Goal: Task Accomplishment & Management: Complete application form

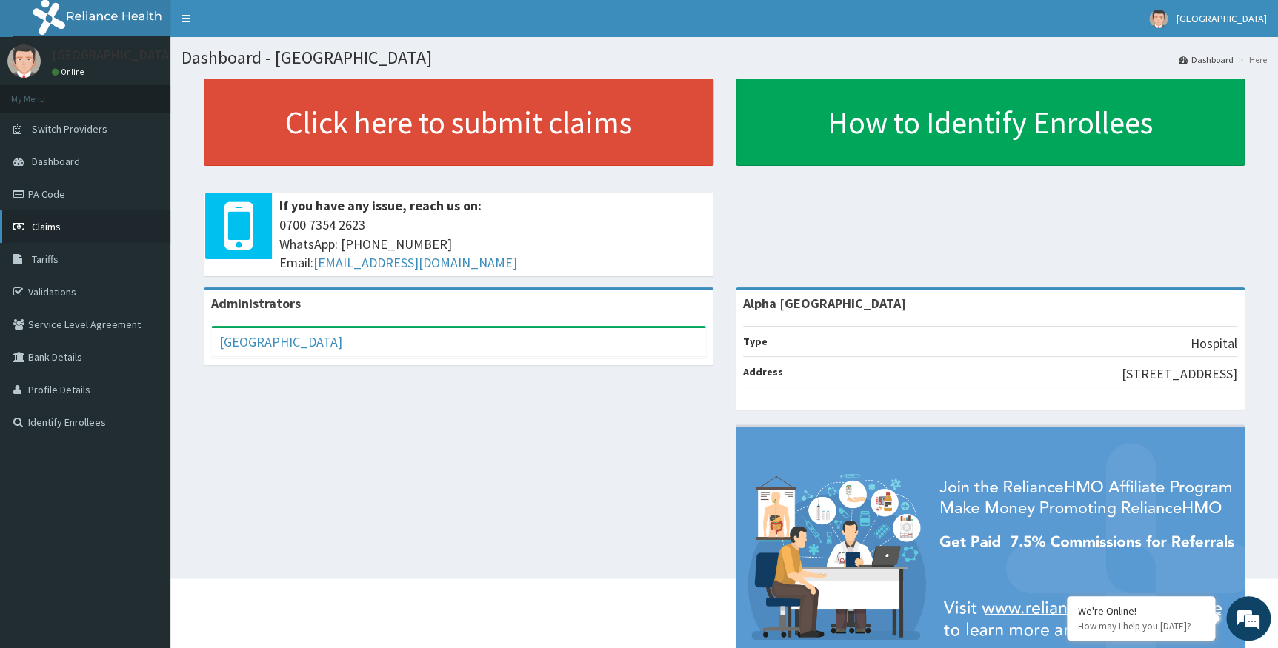
click at [56, 228] on span "Claims" at bounding box center [46, 226] width 29 height 13
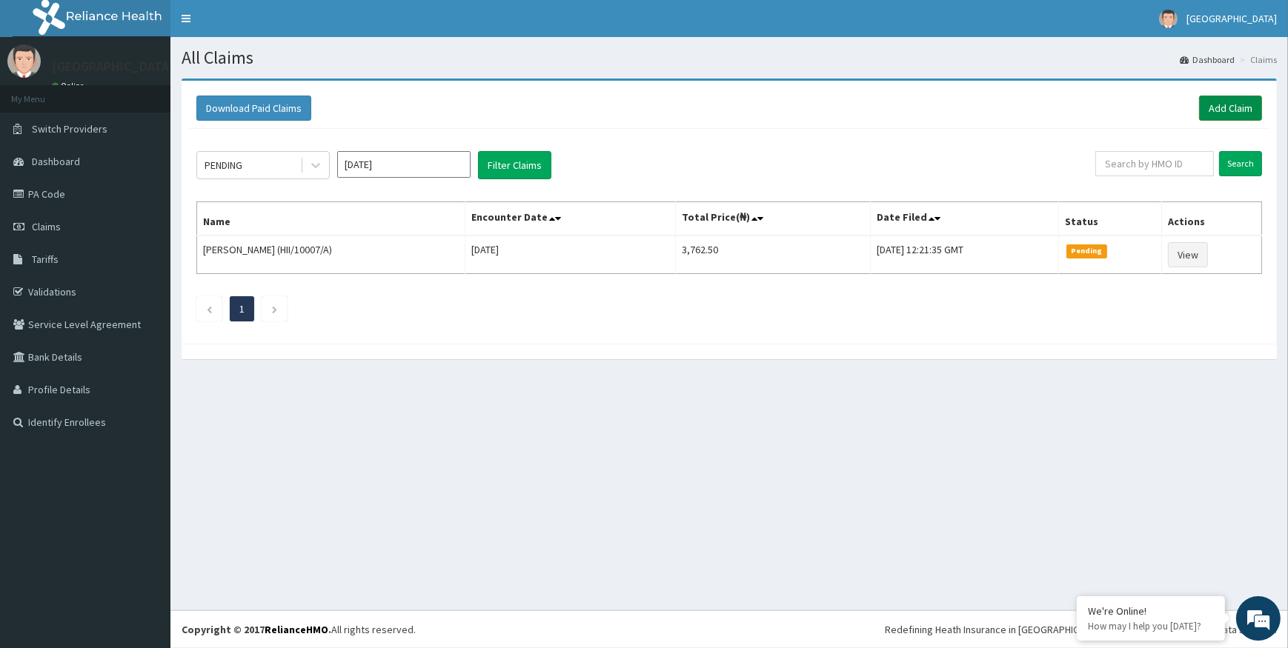
click at [1223, 101] on link "Add Claim" at bounding box center [1230, 108] width 63 height 25
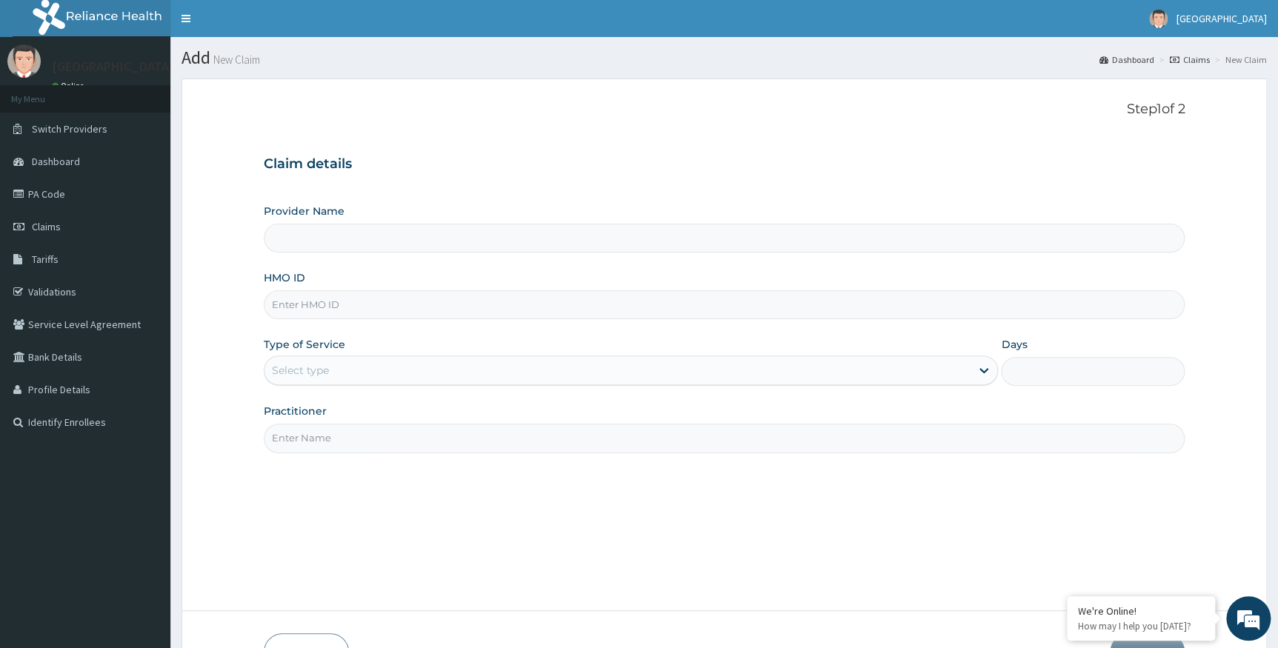
type input "Alpha Gorretti Hospital"
click at [325, 285] on div "HMO ID" at bounding box center [725, 294] width 922 height 49
click at [325, 301] on input "HMO ID" at bounding box center [725, 304] width 922 height 29
type input "WAO/10004/A"
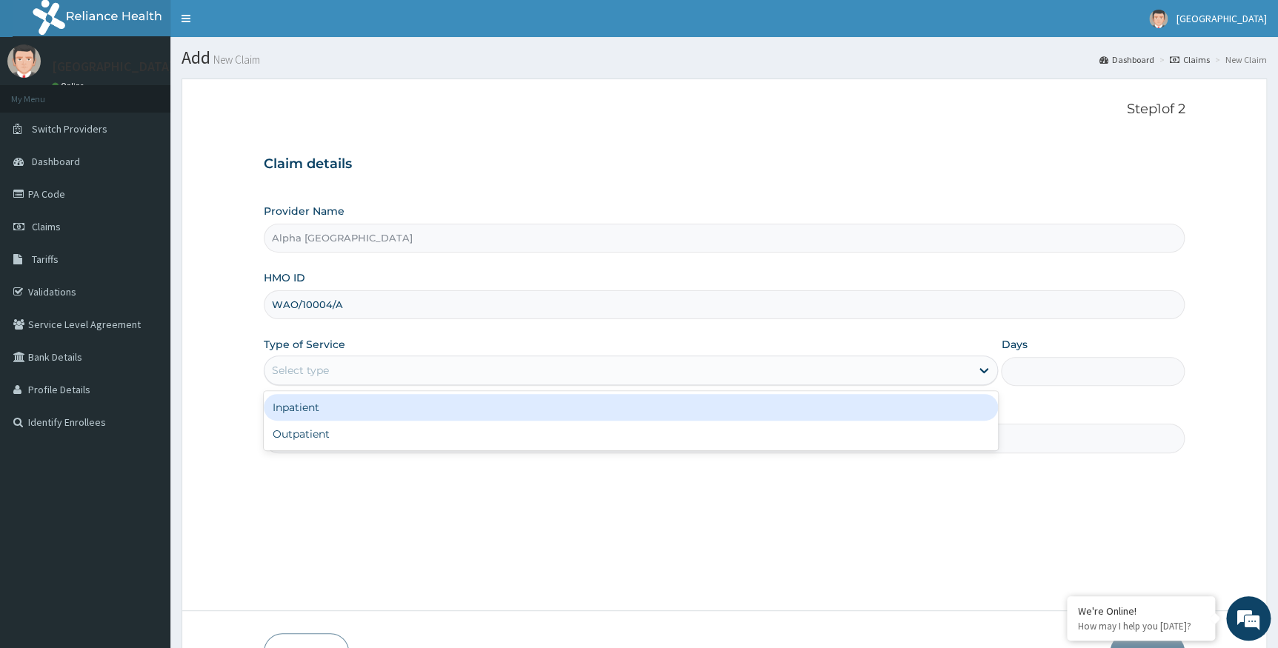
click at [342, 370] on div "Select type" at bounding box center [618, 371] width 707 height 24
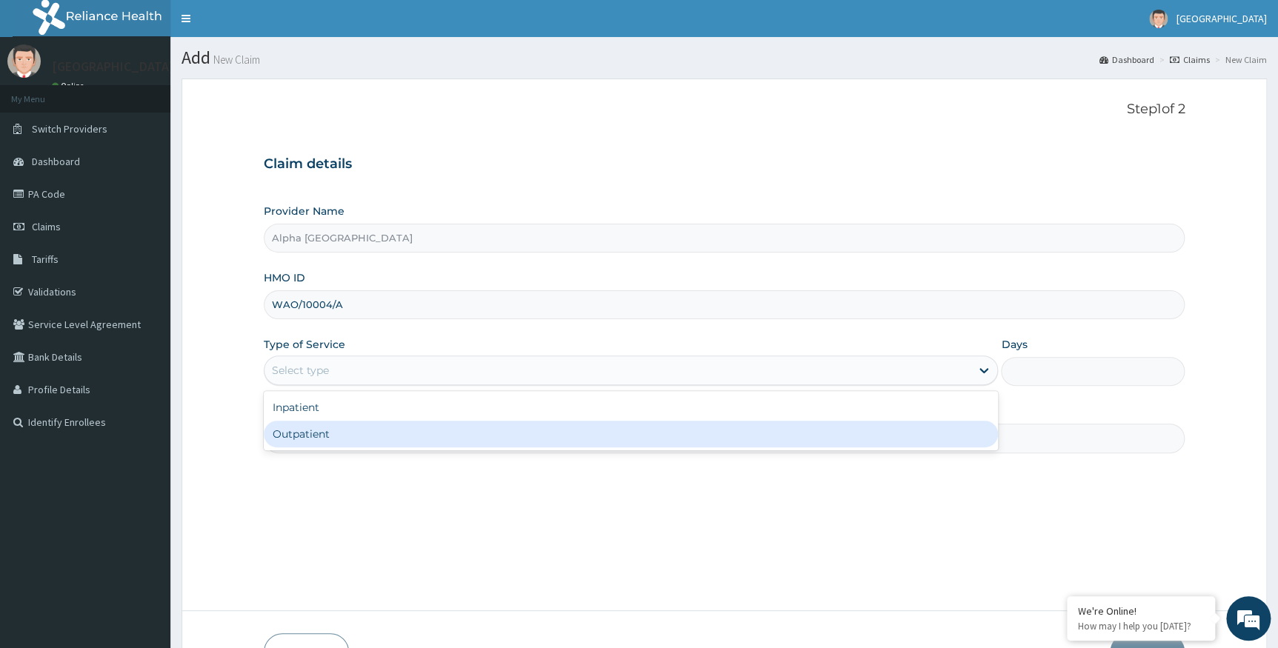
click at [301, 437] on div "Outpatient" at bounding box center [631, 434] width 735 height 27
type input "1"
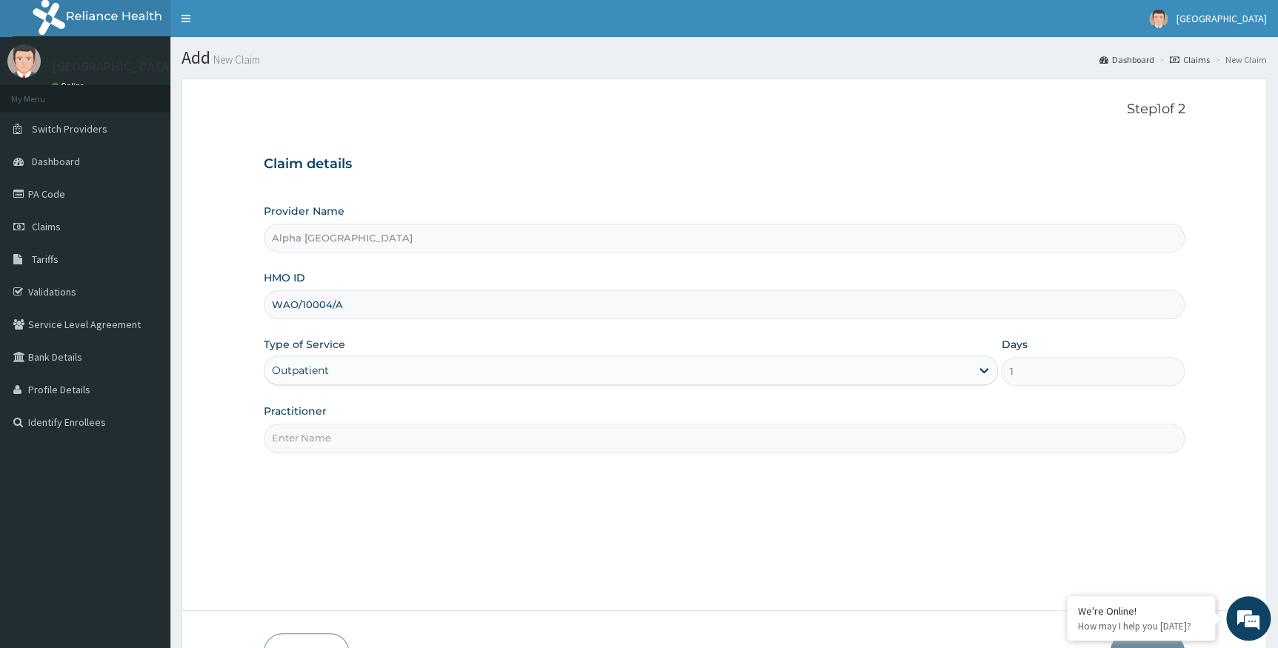
click at [312, 451] on input "Practitioner" at bounding box center [725, 438] width 922 height 29
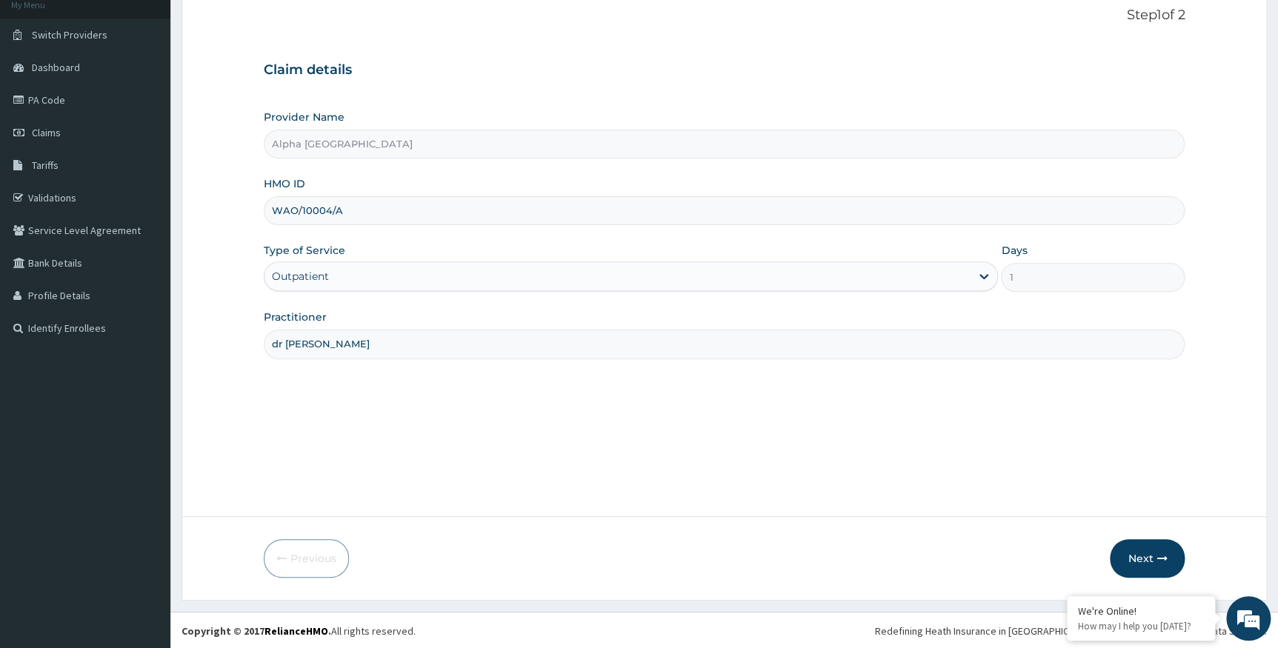
scroll to position [95, 0]
type input "dr ada"
click at [1152, 560] on button "Next" at bounding box center [1147, 558] width 75 height 39
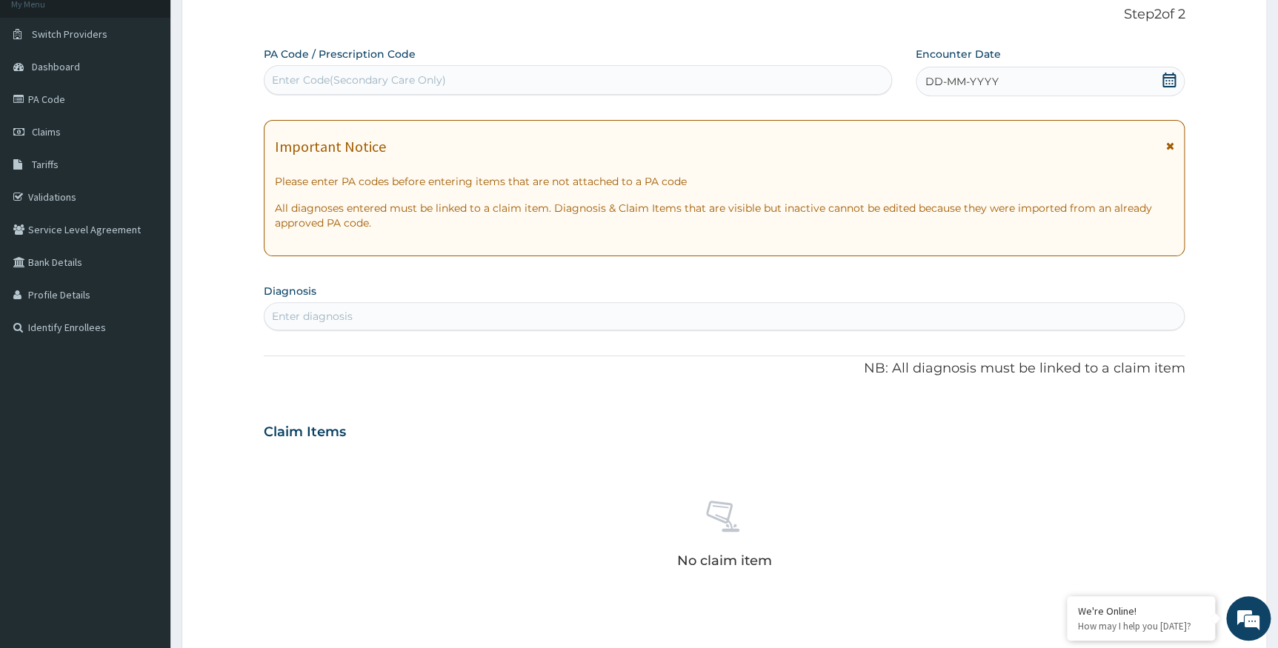
click at [1173, 76] on icon at bounding box center [1169, 80] width 13 height 15
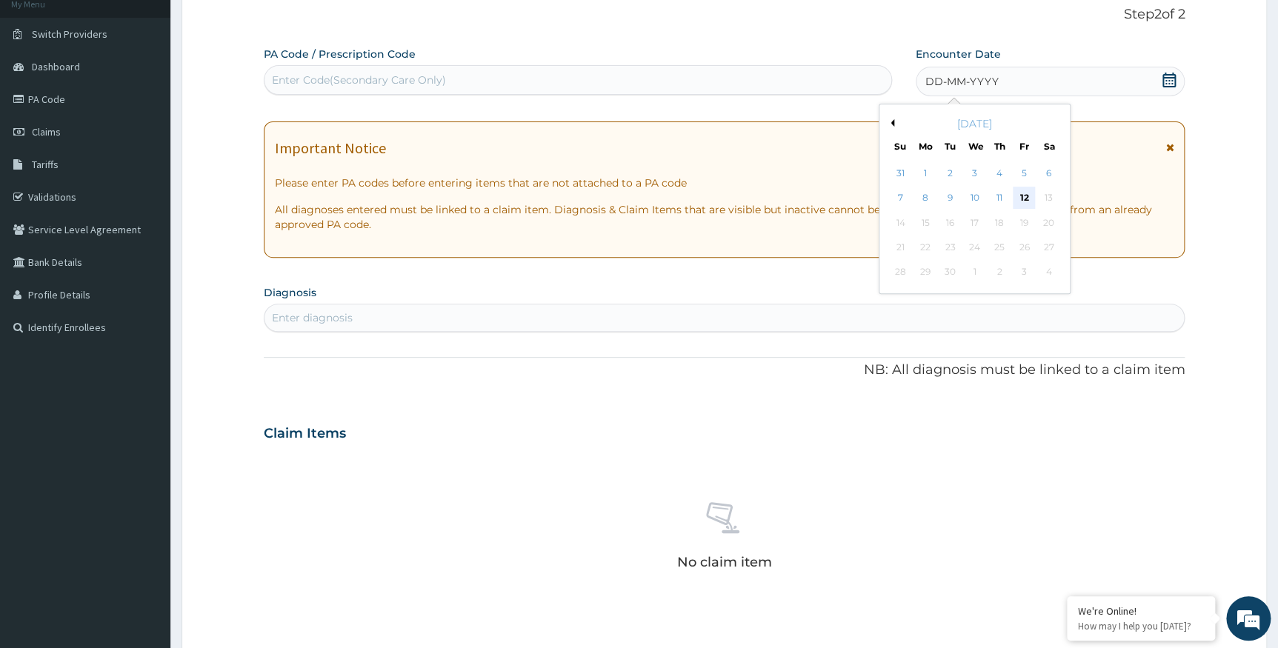
click at [1028, 193] on div "12" at bounding box center [1024, 198] width 22 height 22
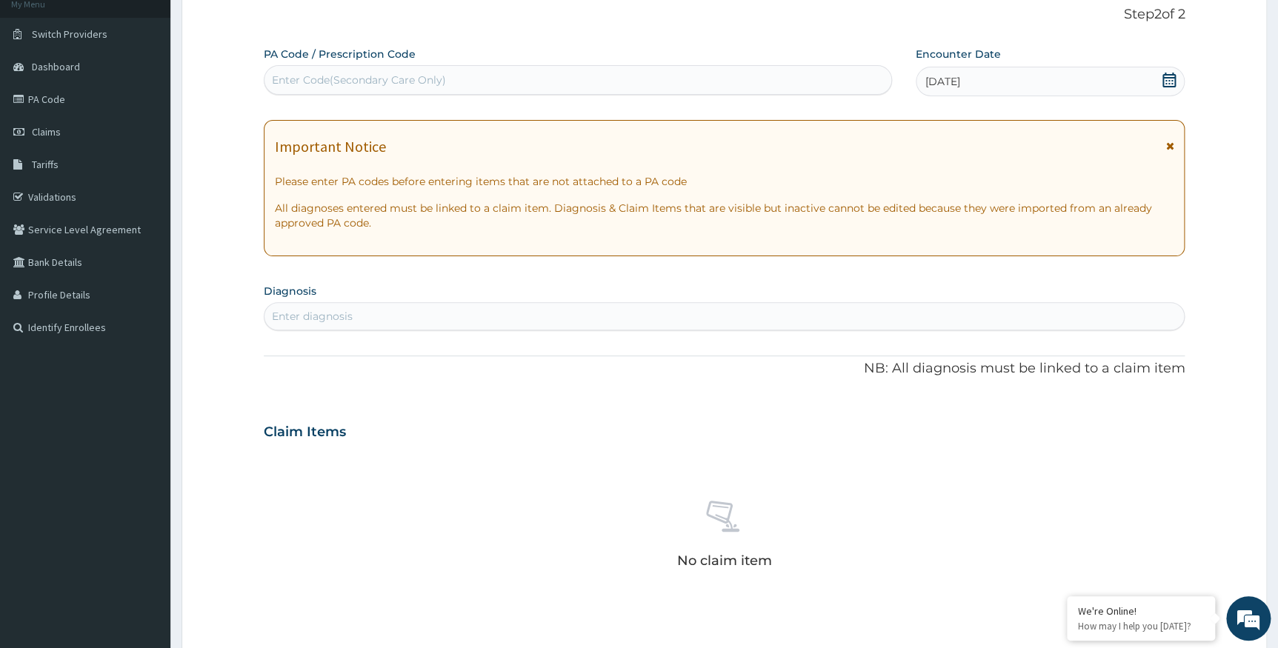
click at [489, 319] on div "Enter diagnosis" at bounding box center [725, 317] width 920 height 24
type input "sepsis"
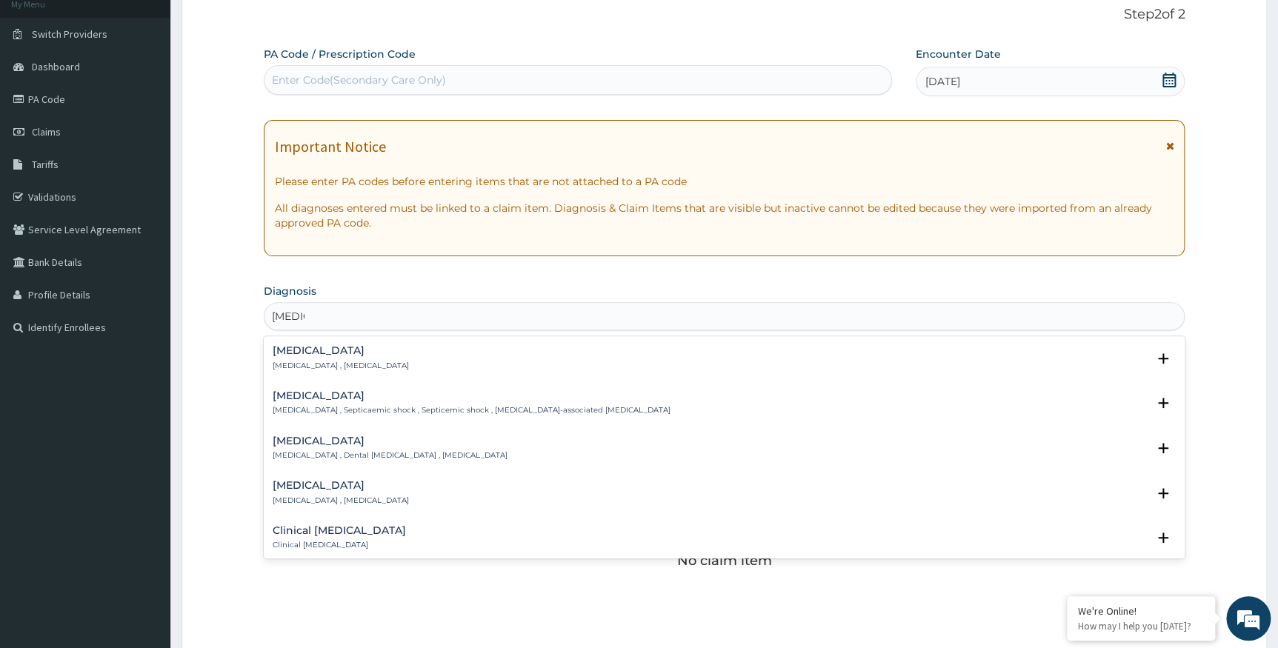
click at [321, 357] on div "Sepsis Systemic infection , Sepsis" at bounding box center [341, 358] width 136 height 26
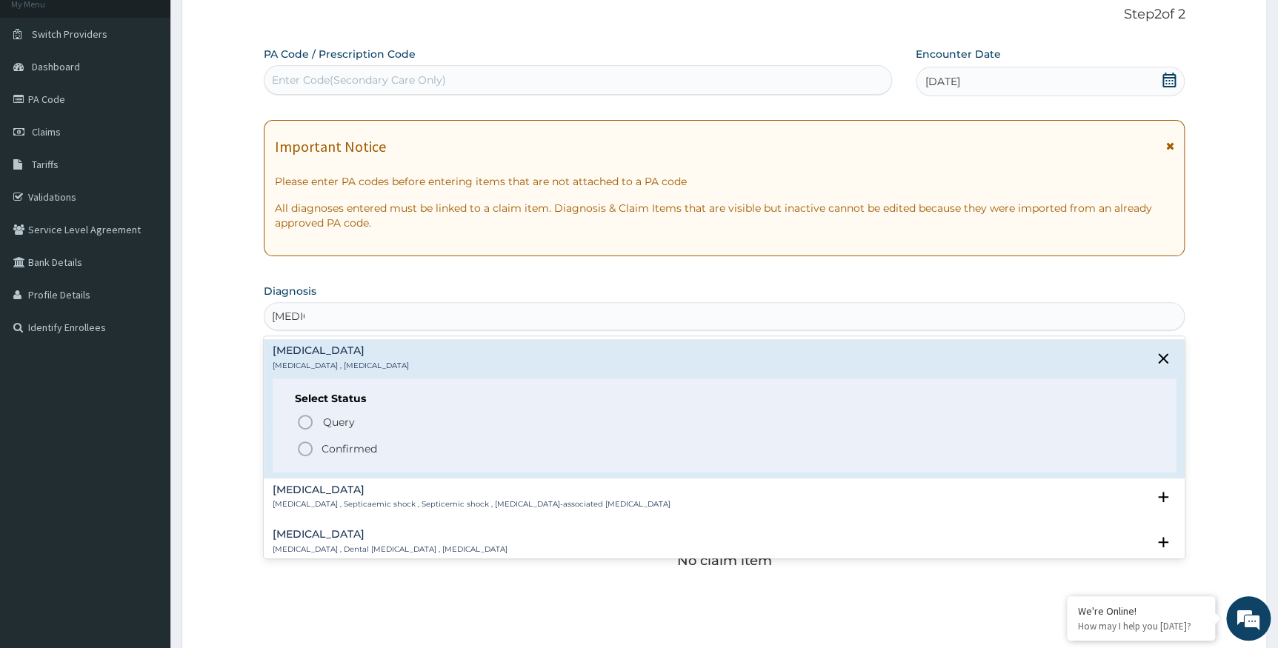
click at [331, 446] on p "Confirmed" at bounding box center [350, 449] width 56 height 15
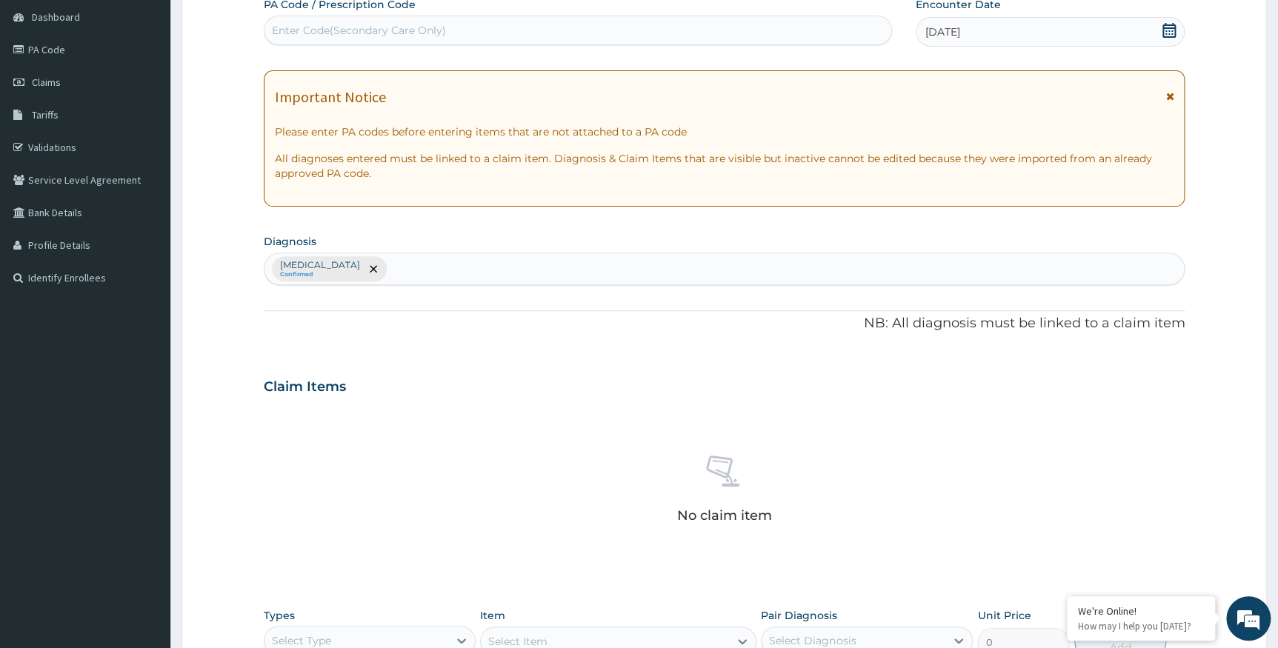
scroll to position [230, 0]
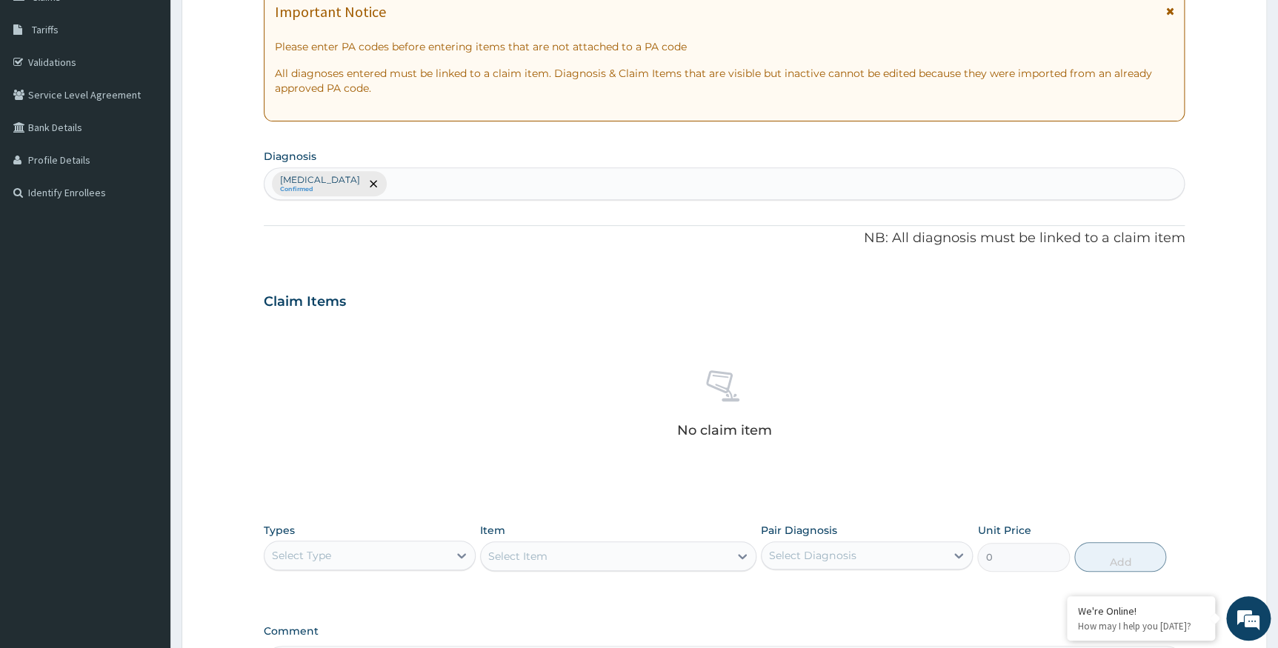
click at [345, 556] on div "Select Type" at bounding box center [357, 556] width 184 height 24
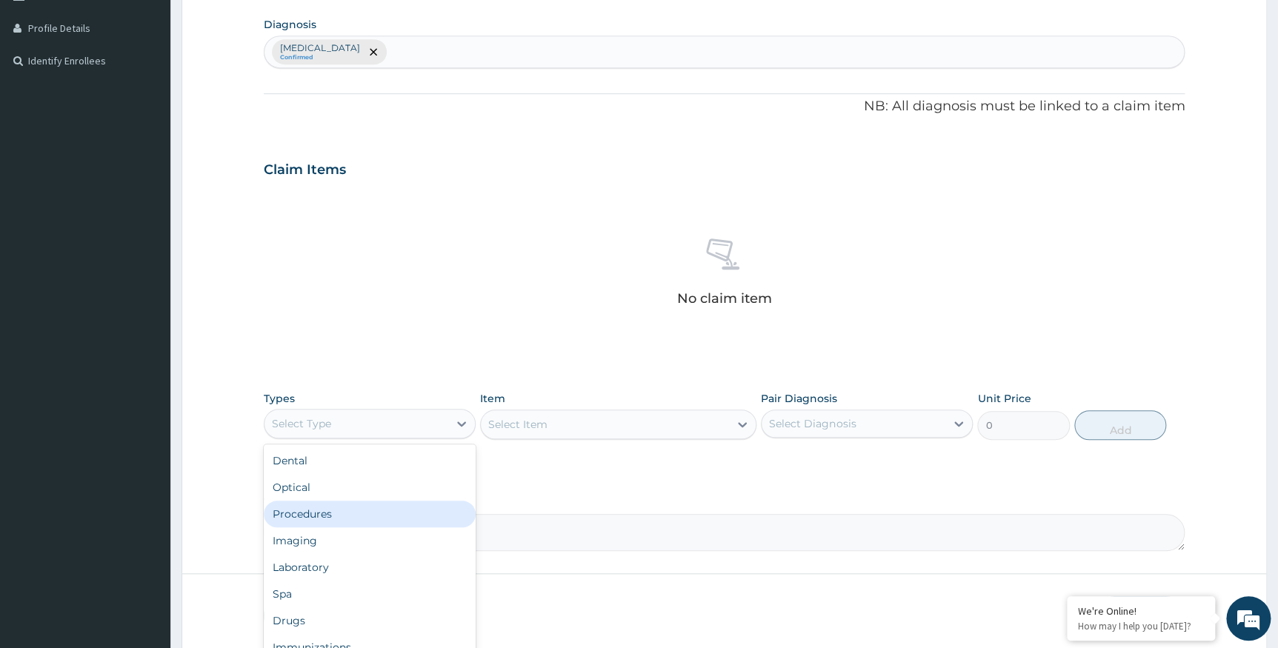
scroll to position [364, 0]
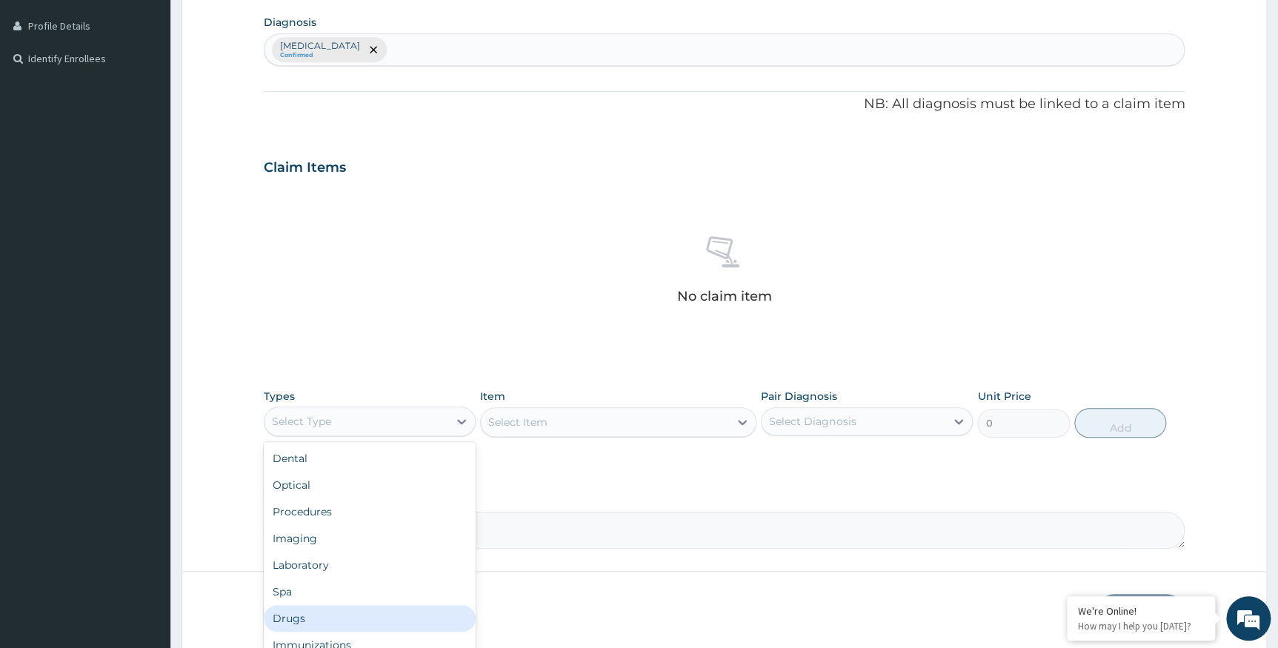
click at [294, 618] on div "Drugs" at bounding box center [370, 618] width 212 height 27
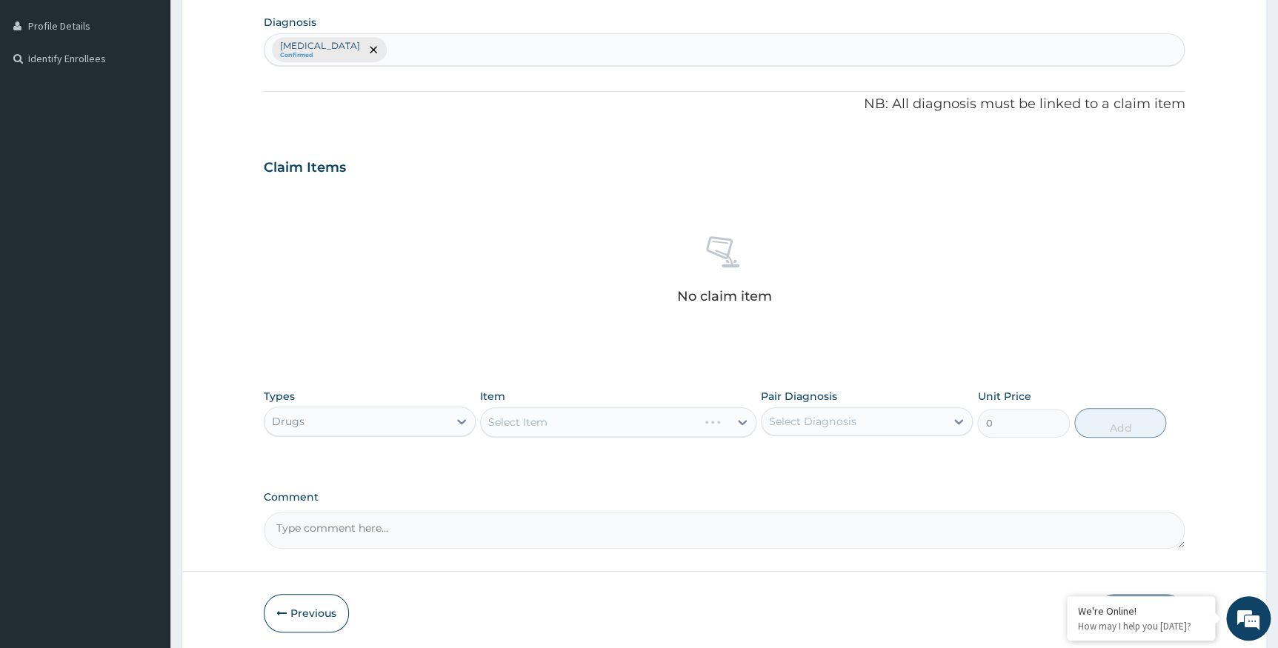
click at [554, 418] on div "Select Item" at bounding box center [618, 423] width 276 height 30
click at [552, 419] on div "Select Item" at bounding box center [618, 423] width 276 height 30
click at [681, 418] on div "Select Item" at bounding box center [618, 423] width 276 height 30
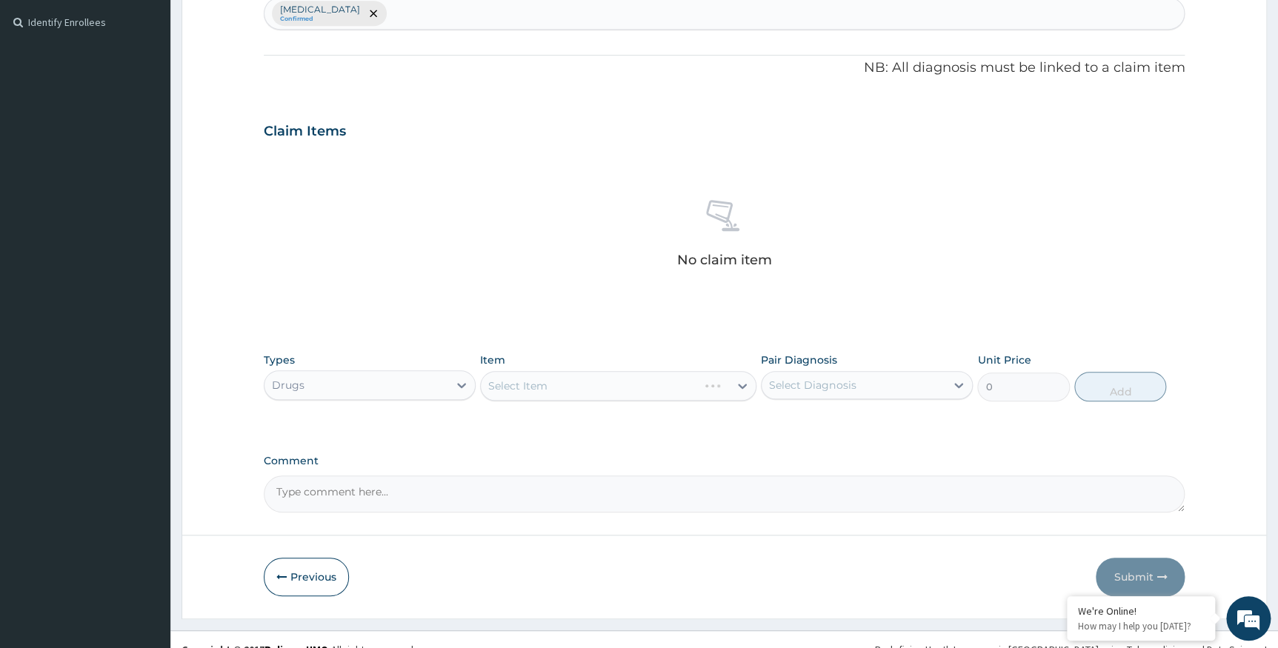
scroll to position [419, 0]
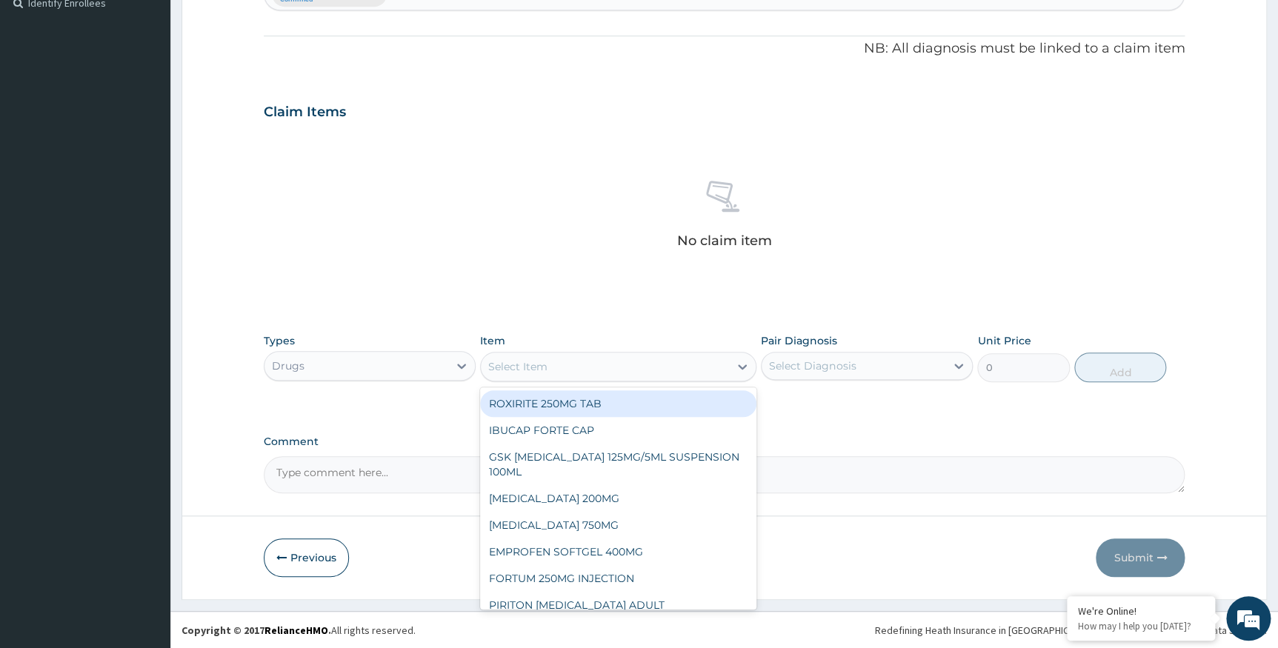
click at [688, 365] on div "Select Item" at bounding box center [605, 367] width 248 height 24
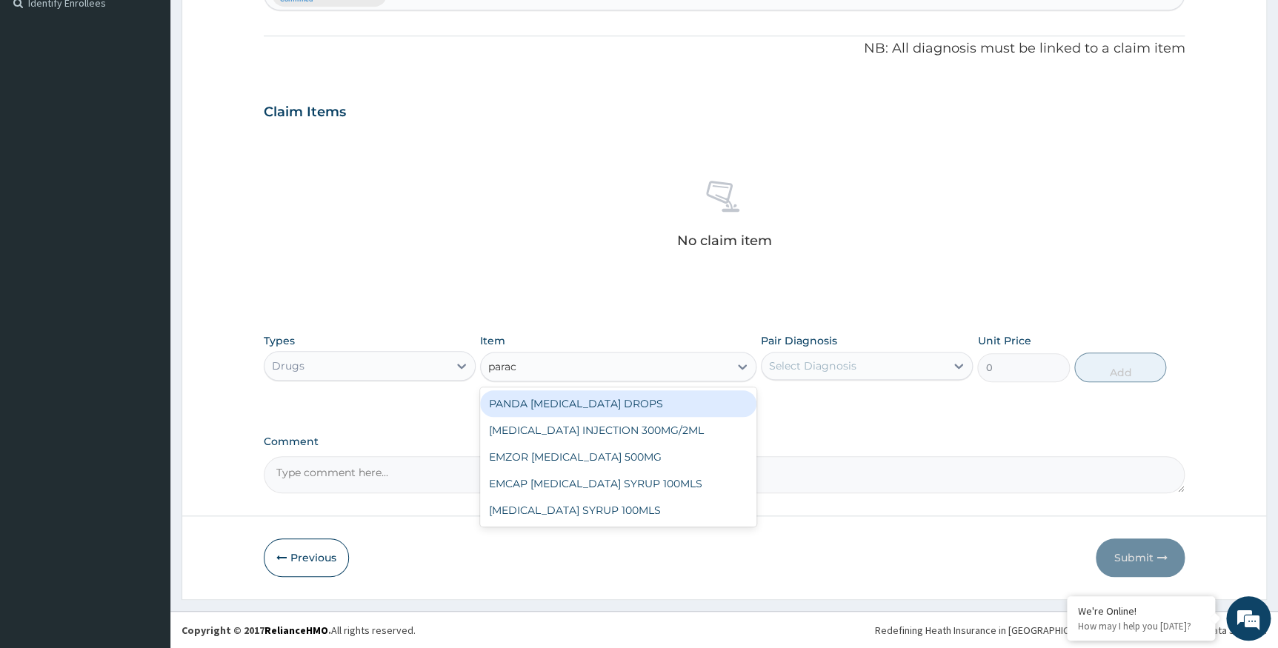
type input "parace"
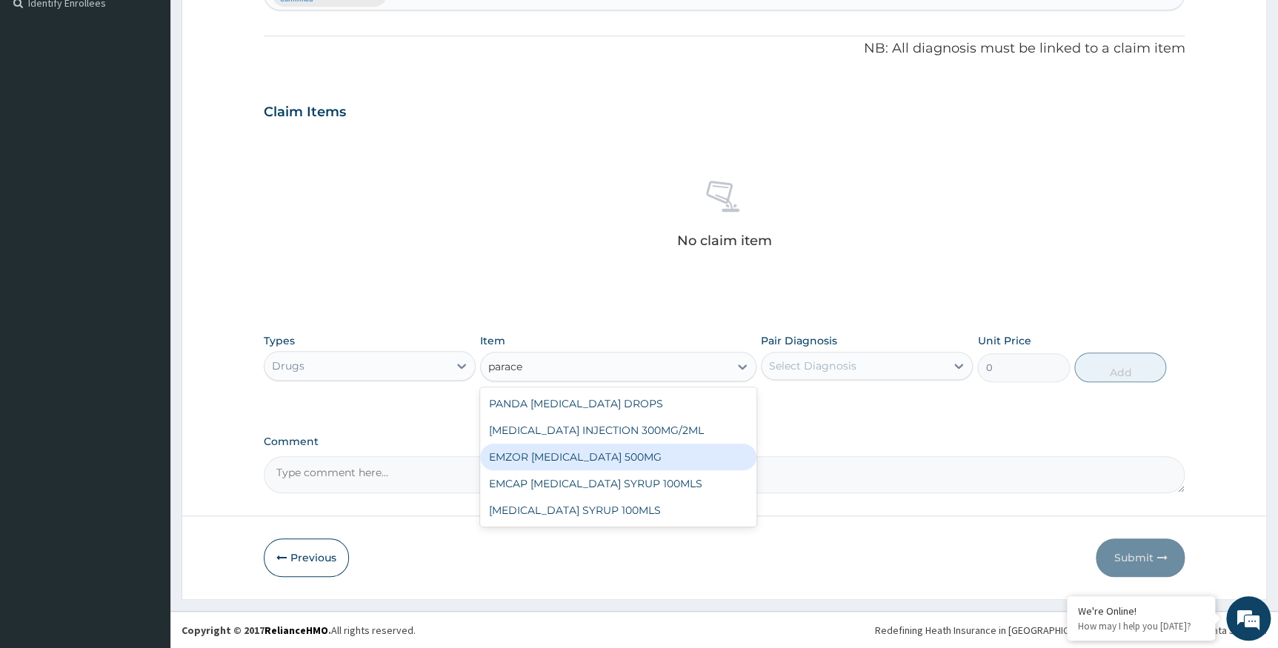
click at [579, 451] on div "EMZOR PARACETAMOL 500MG" at bounding box center [618, 457] width 276 height 27
type input "23.65"
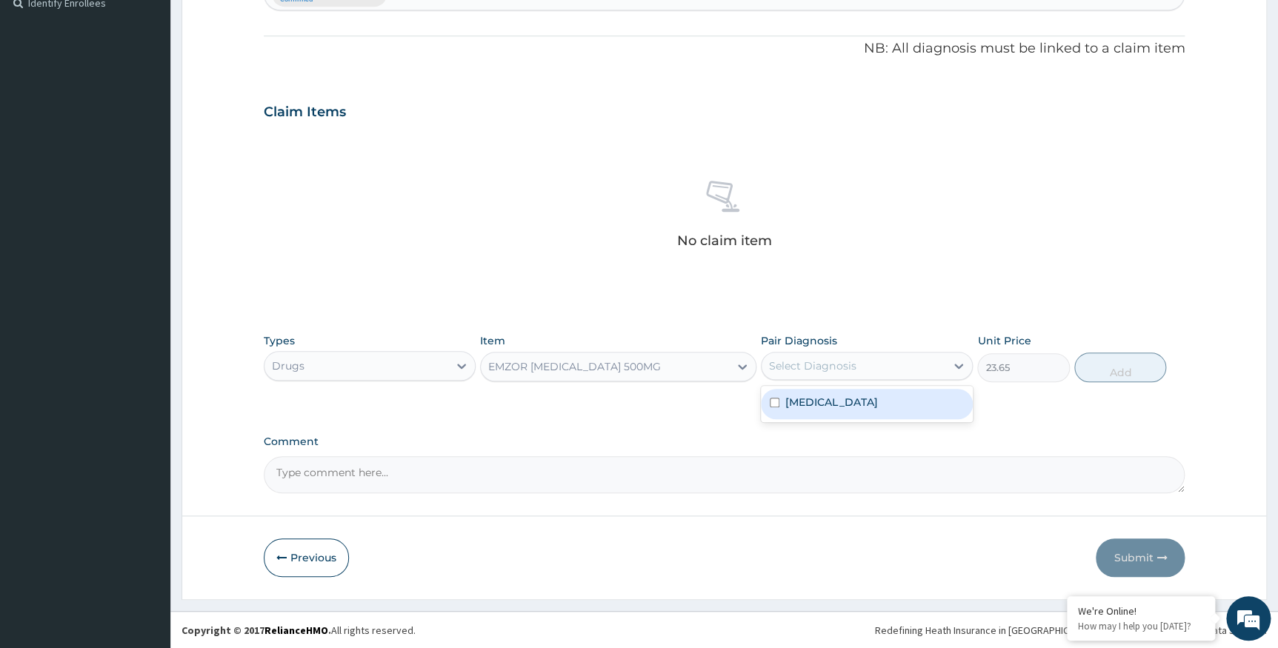
click at [820, 362] on div "Select Diagnosis" at bounding box center [812, 366] width 87 height 15
click at [543, 122] on div "Claim Items" at bounding box center [725, 109] width 922 height 39
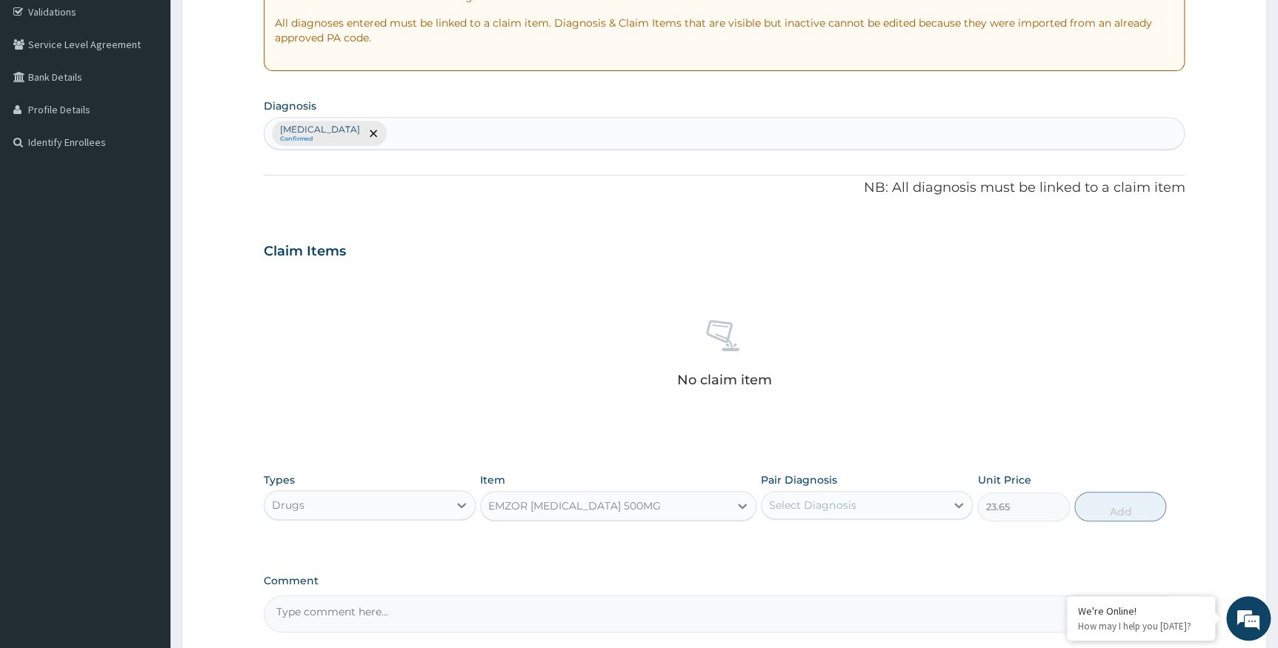
scroll to position [150, 0]
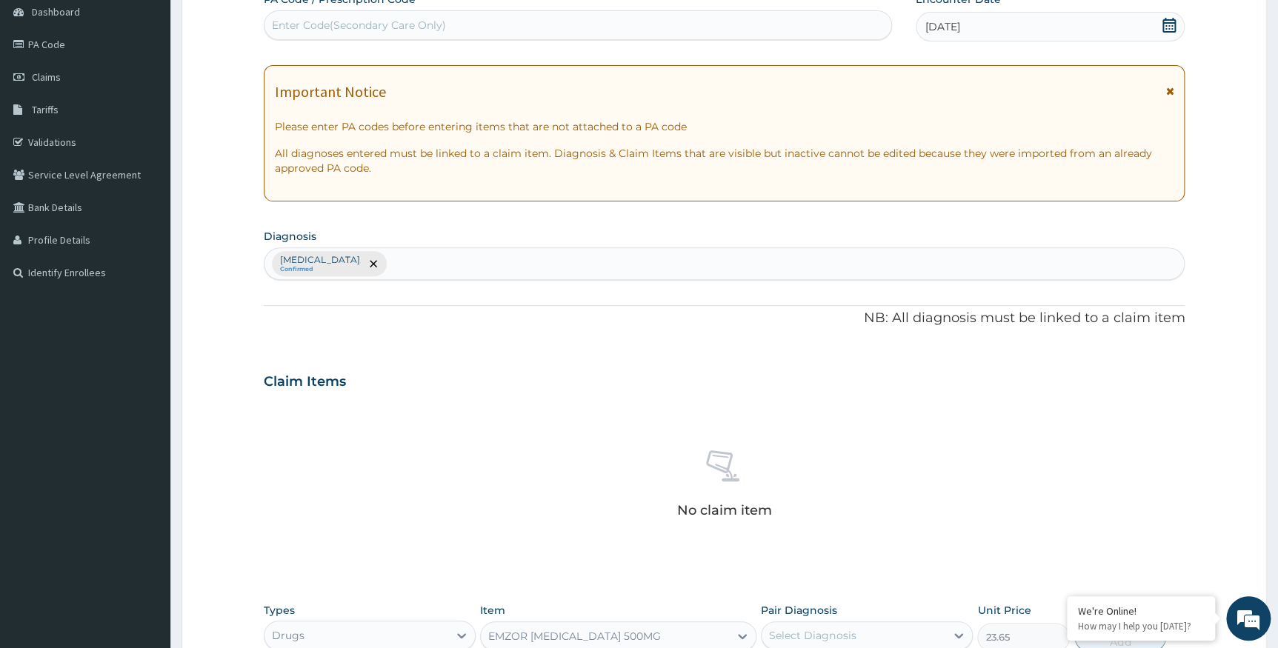
click at [415, 261] on div "Sepsis Confirmed" at bounding box center [725, 263] width 920 height 31
type input "m"
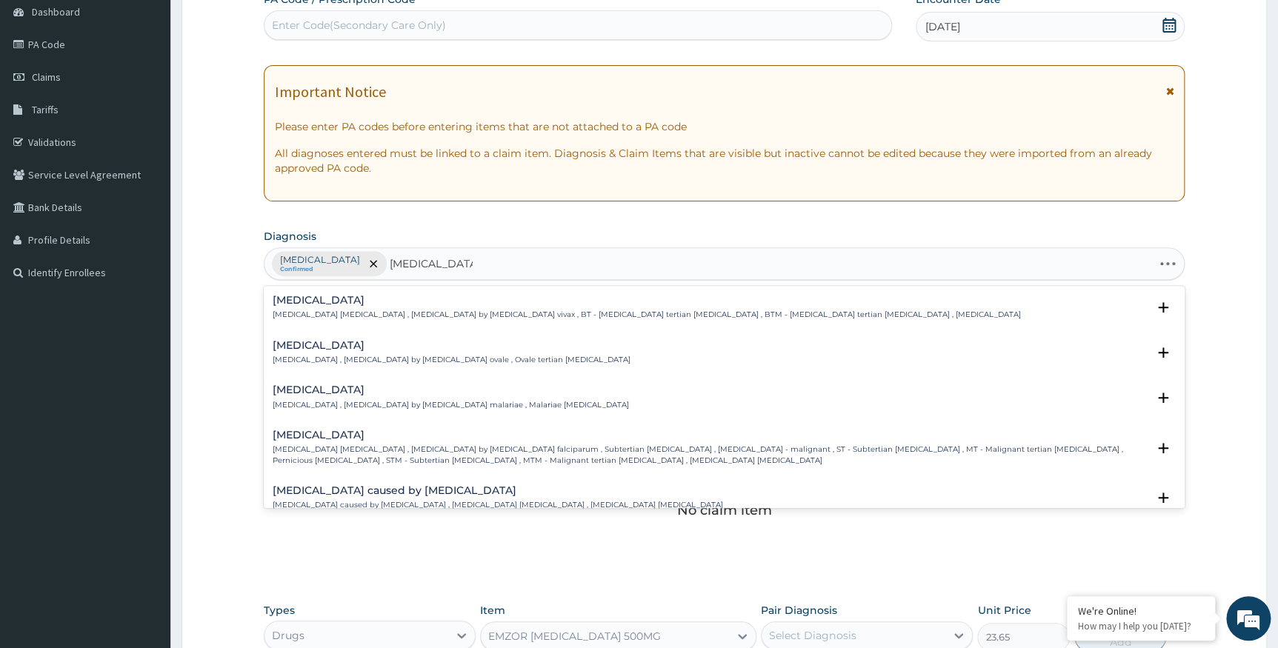
type input "plasmodium falci"
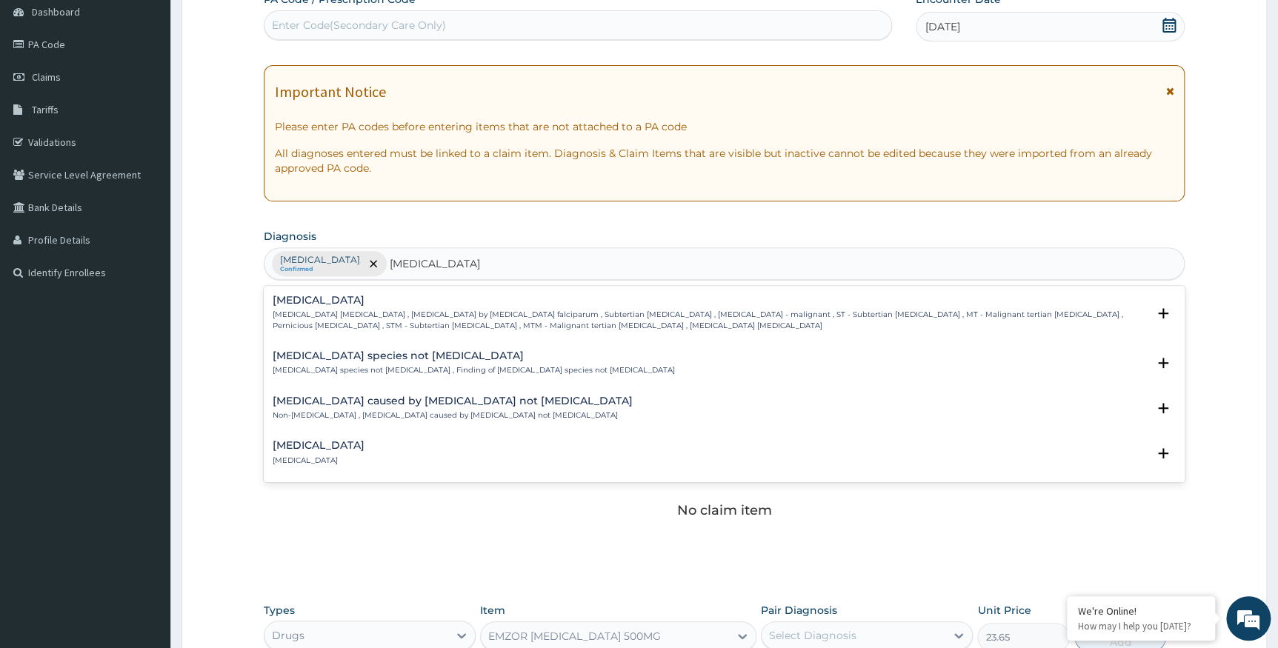
click at [350, 311] on p "Falciparum malaria , Malignant tertian malaria , Malaria by Plasmodium falcipar…" at bounding box center [710, 320] width 875 height 21
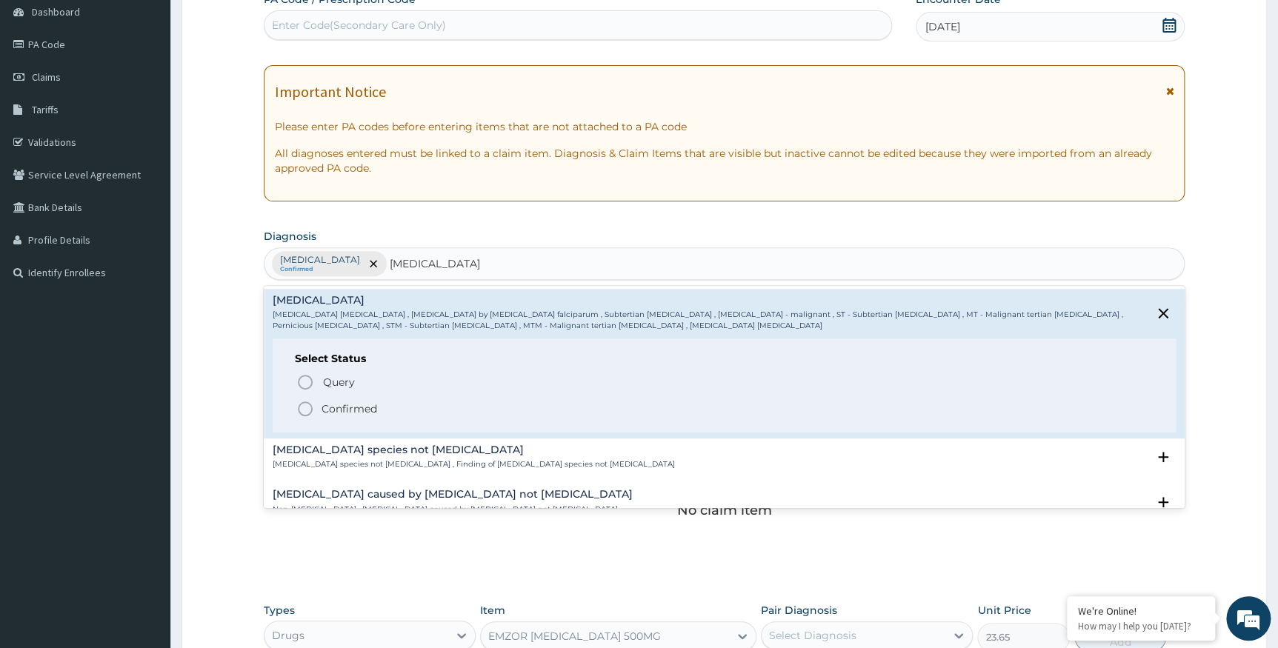
click at [350, 408] on p "Confirmed" at bounding box center [350, 409] width 56 height 15
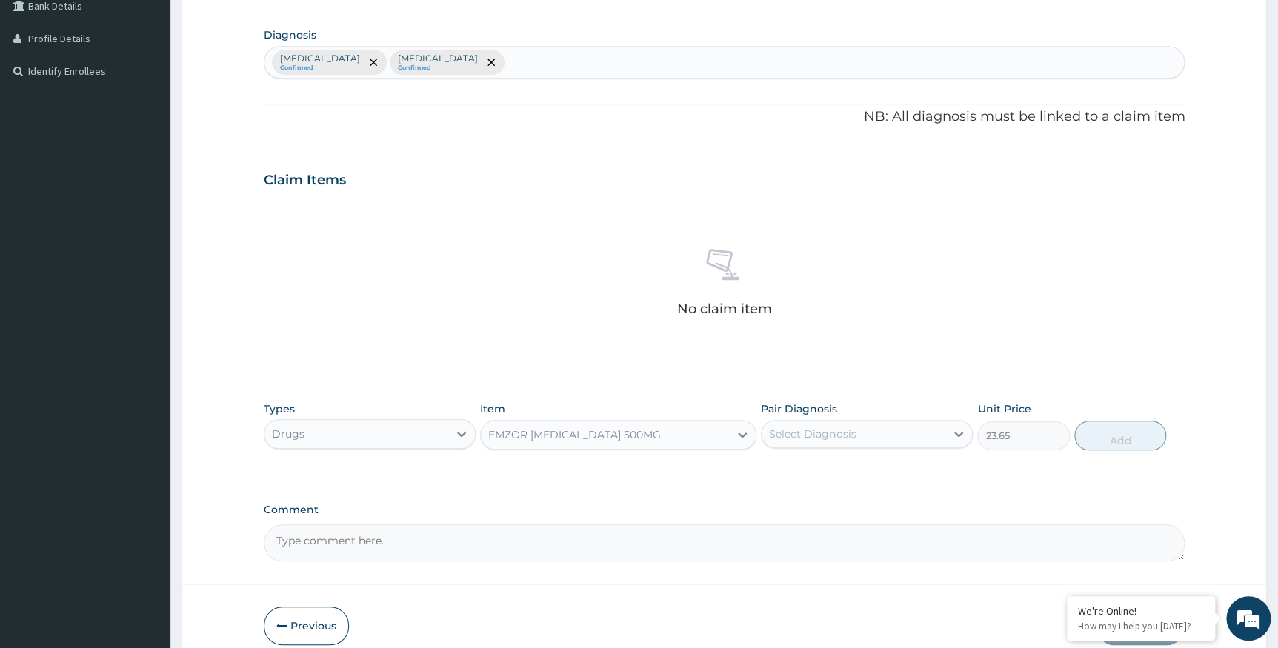
scroll to position [352, 0]
click at [821, 439] on div "Select Diagnosis" at bounding box center [812, 433] width 87 height 15
click at [817, 504] on label "Falciparum malaria" at bounding box center [831, 500] width 92 height 15
checkbox input "true"
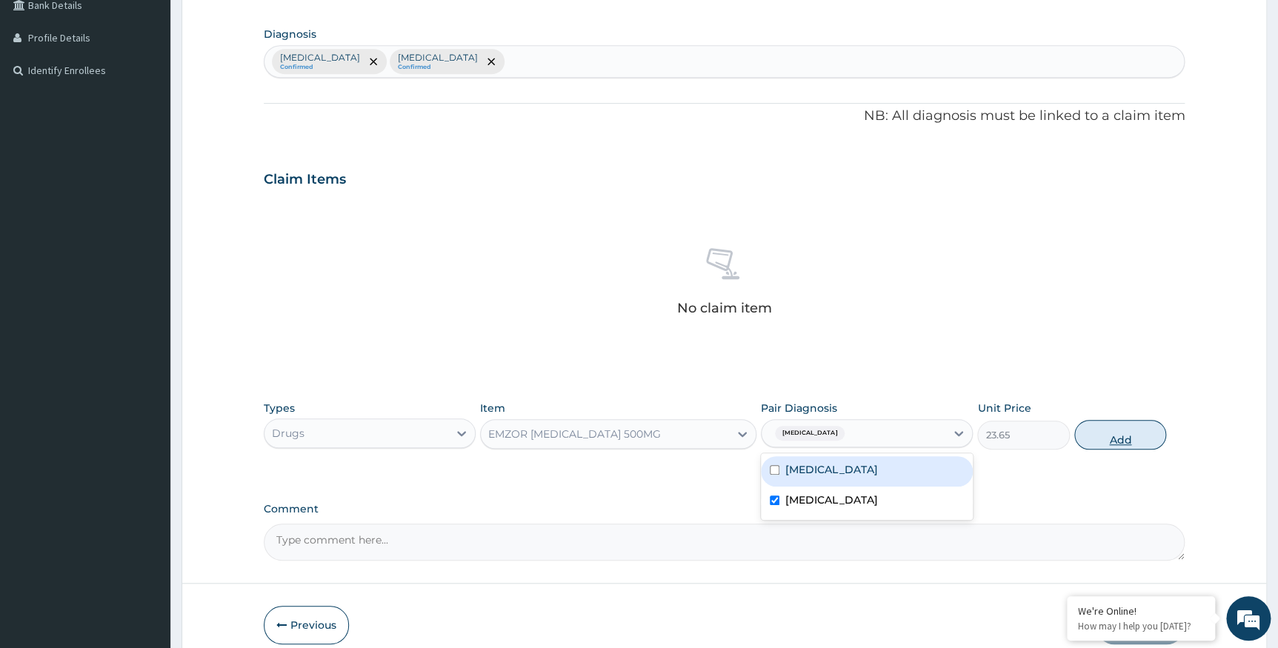
click at [1109, 438] on button "Add" at bounding box center [1120, 435] width 92 height 30
type input "0"
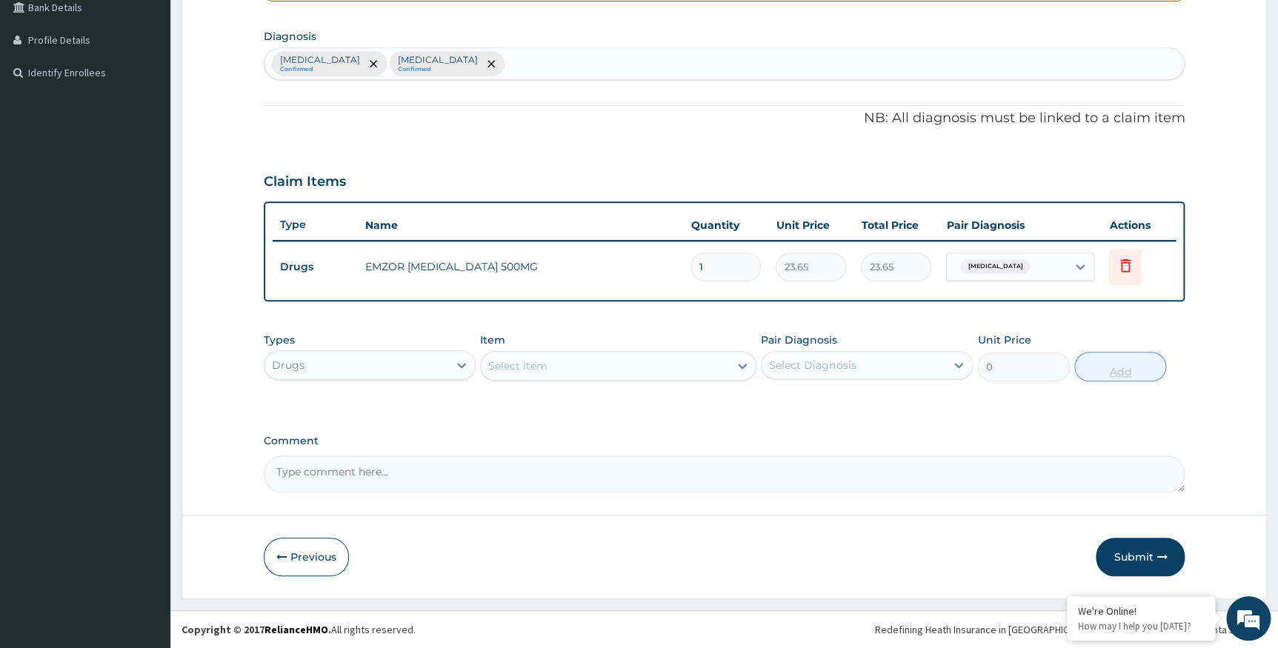
scroll to position [348, 0]
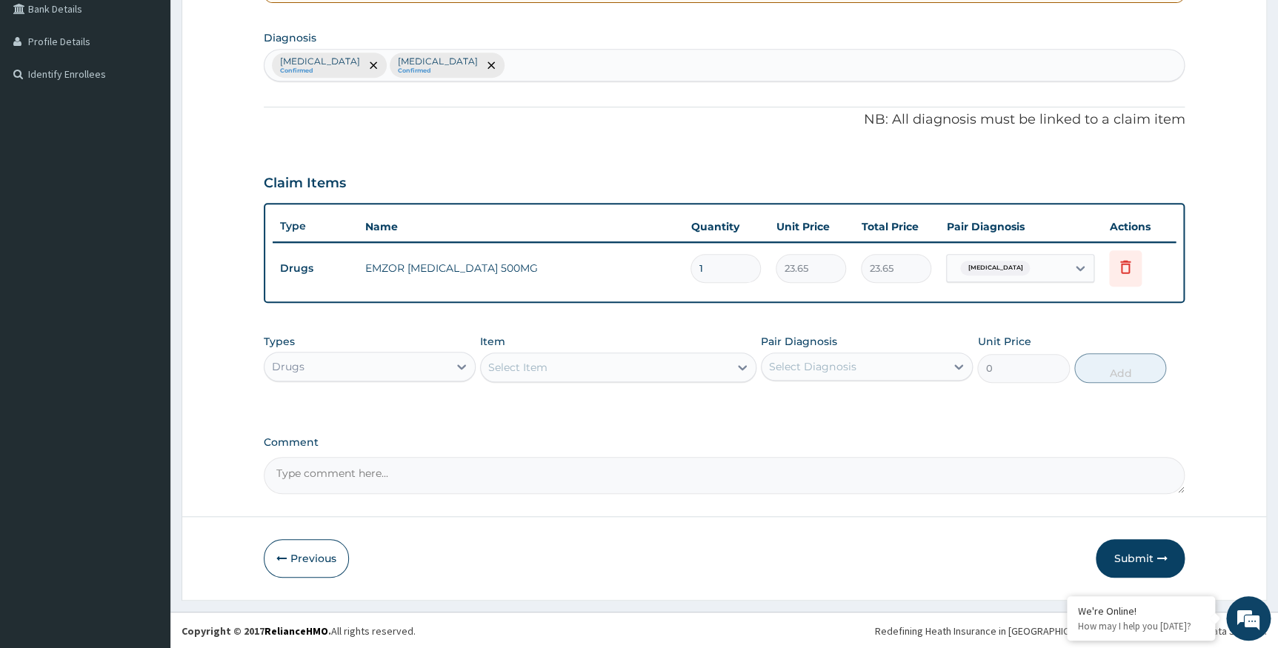
type input "18"
type input "425.70"
type input "18"
click at [540, 367] on div "Select Item" at bounding box center [517, 367] width 59 height 15
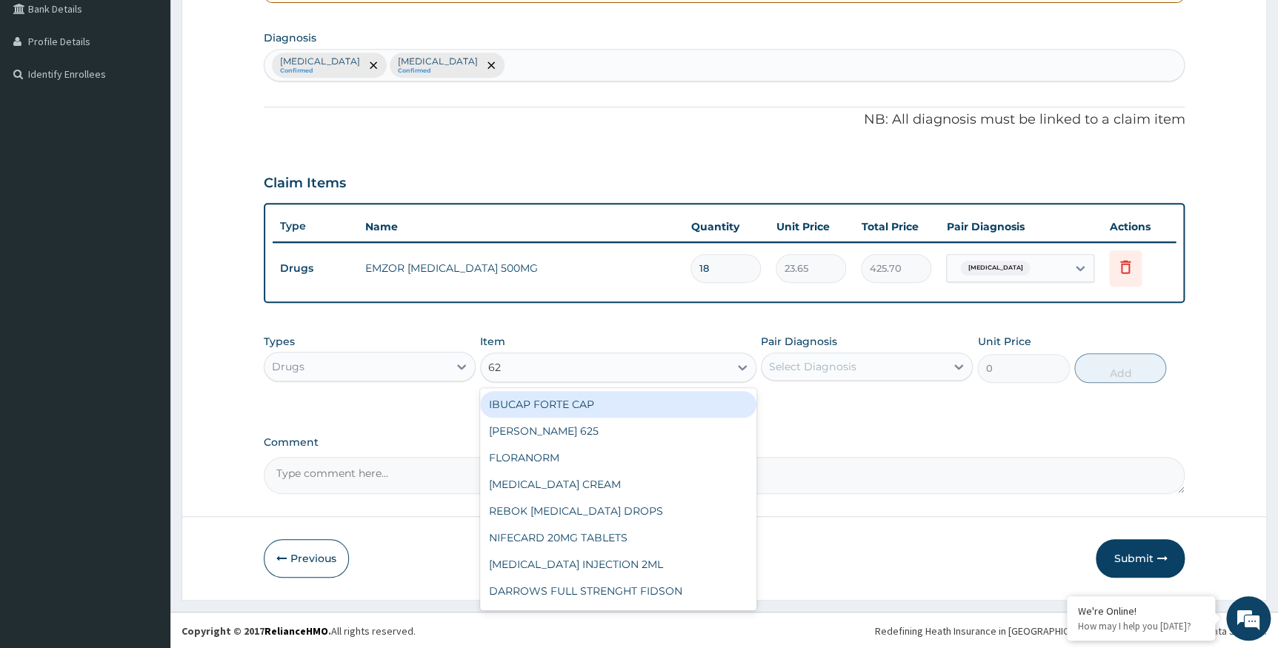
type input "625"
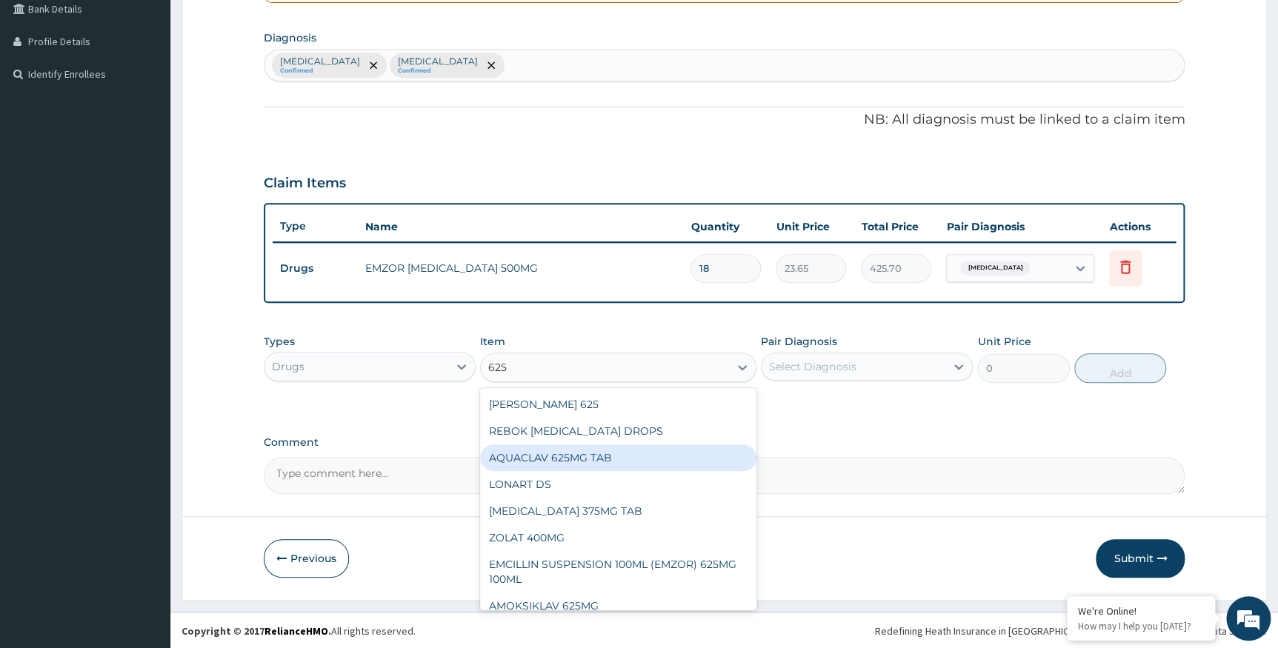
scroll to position [65, 0]
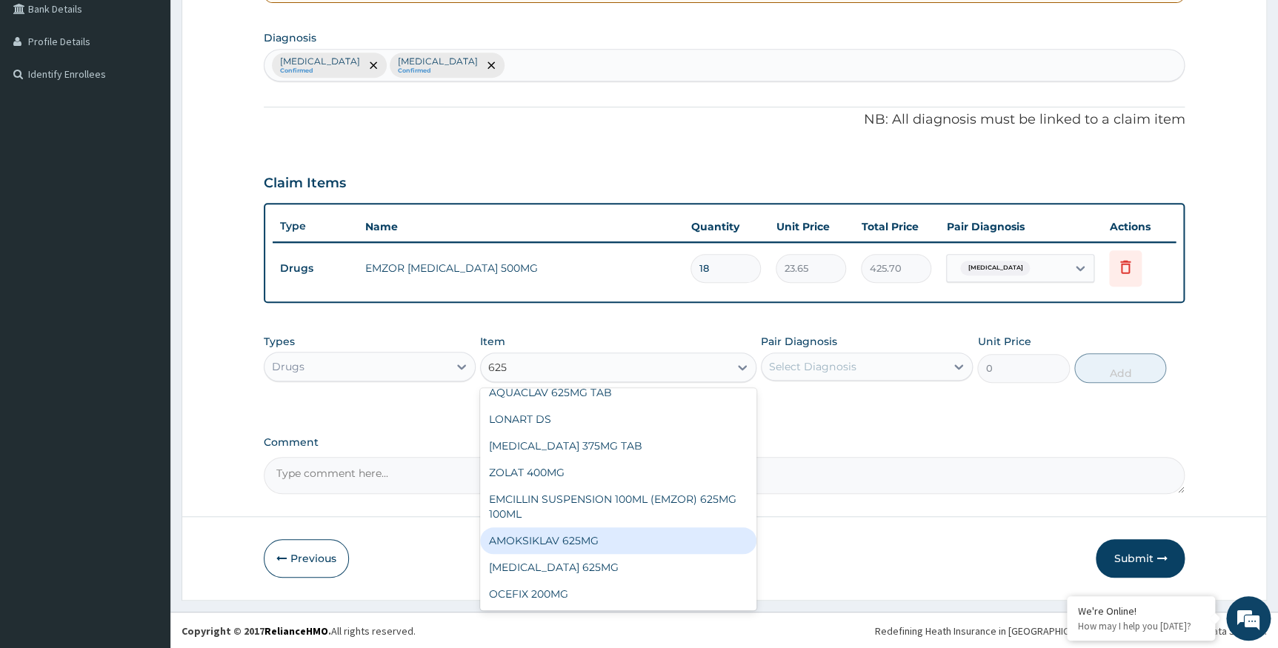
click at [582, 535] on div "AMOKSIKLAV 625MG" at bounding box center [618, 541] width 276 height 27
type input "650.375"
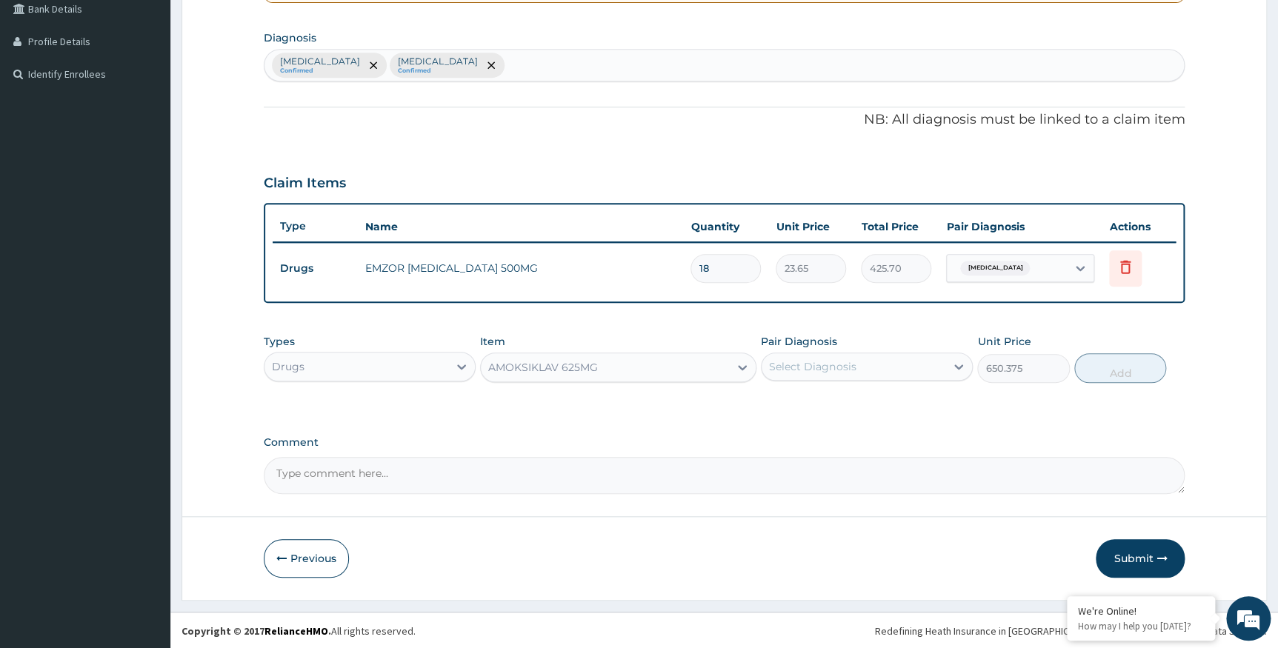
click at [863, 362] on div "Select Diagnosis" at bounding box center [854, 367] width 184 height 24
drag, startPoint x: 791, startPoint y: 431, endPoint x: 808, endPoint y: 403, distance: 32.9
click at [808, 403] on div "Sepsis Falciparum malaria" at bounding box center [867, 420] width 212 height 67
click at [808, 403] on label "Sepsis" at bounding box center [831, 403] width 92 height 15
checkbox input "true"
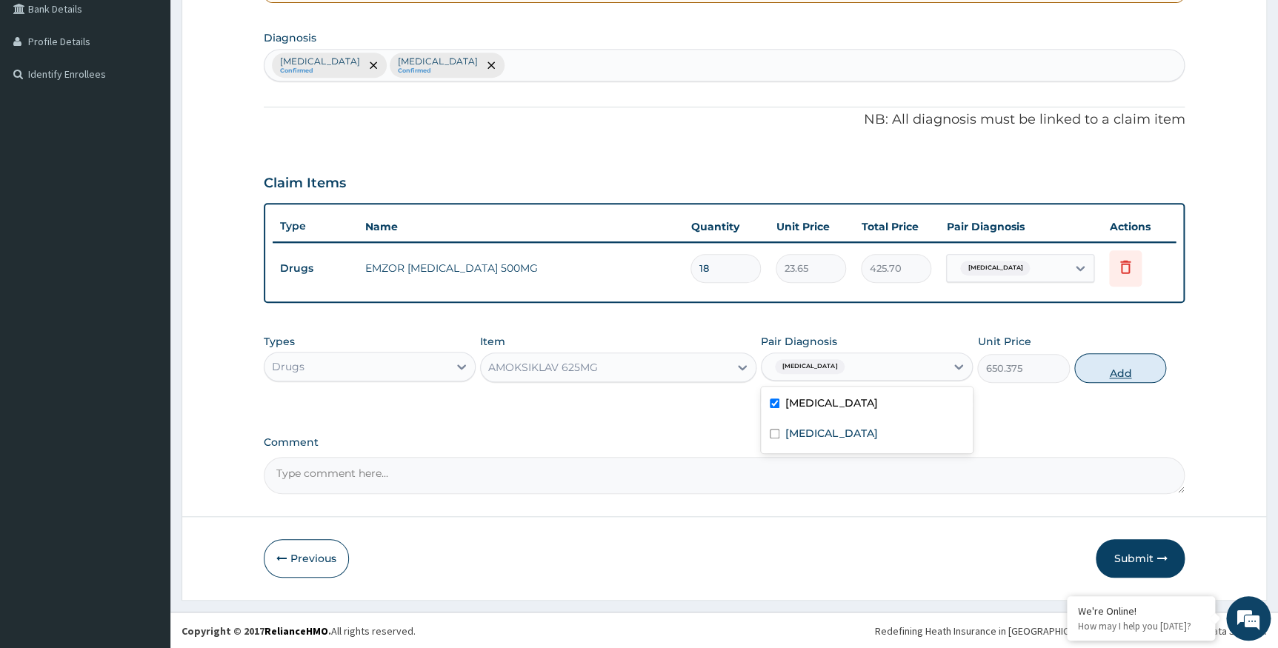
click at [1119, 365] on button "Add" at bounding box center [1120, 368] width 92 height 30
type input "0"
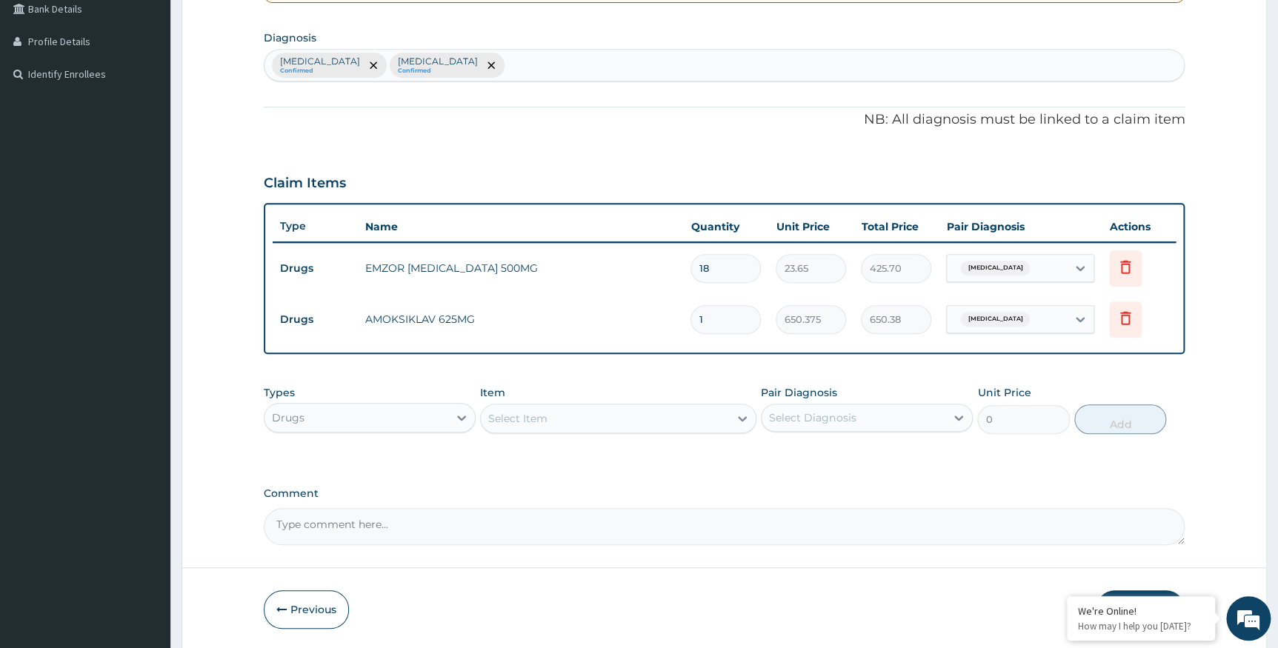
click at [711, 314] on input "1" at bounding box center [726, 319] width 70 height 29
type input "10"
type input "6503.75"
type input "10"
click at [767, 176] on div "Claim Items" at bounding box center [725, 180] width 922 height 39
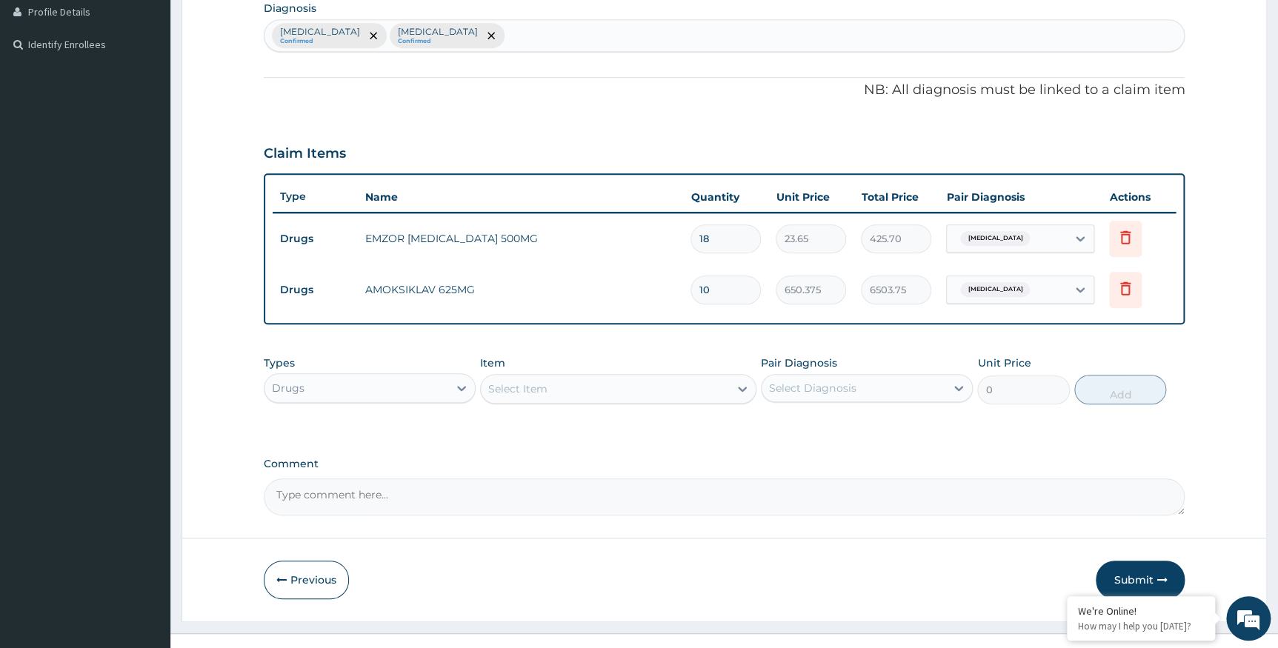
scroll to position [400, 0]
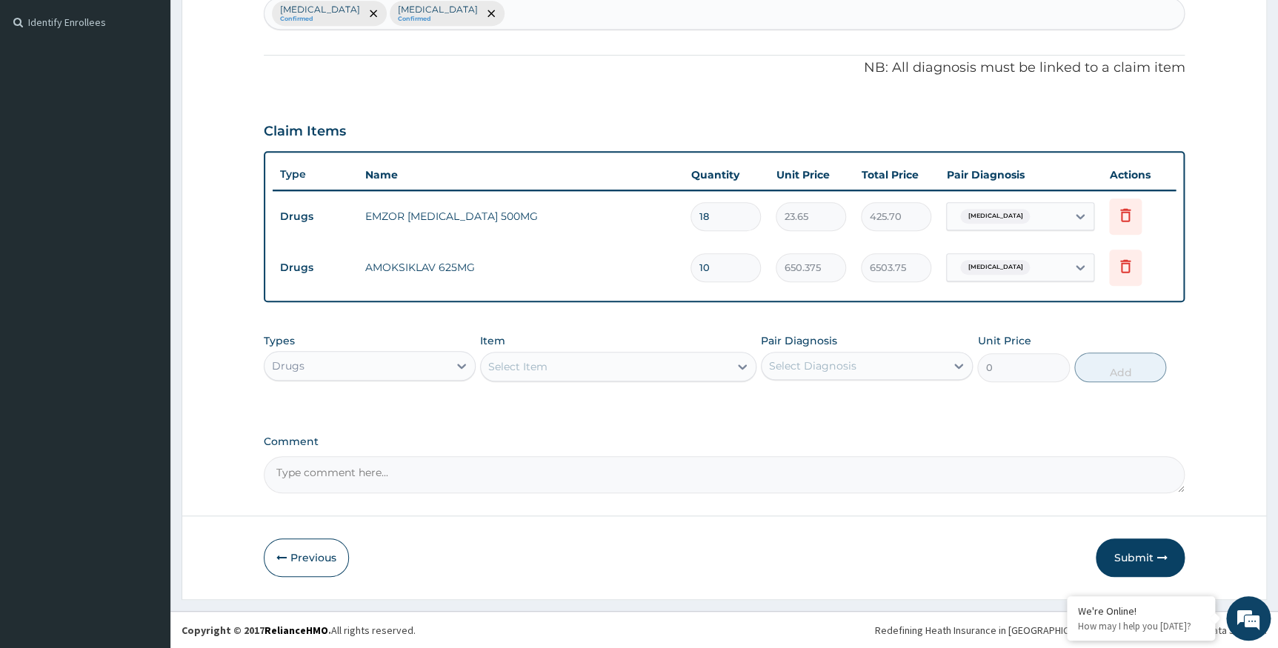
click at [1136, 559] on button "Submit" at bounding box center [1140, 558] width 89 height 39
